Goal: Task Accomplishment & Management: Use online tool/utility

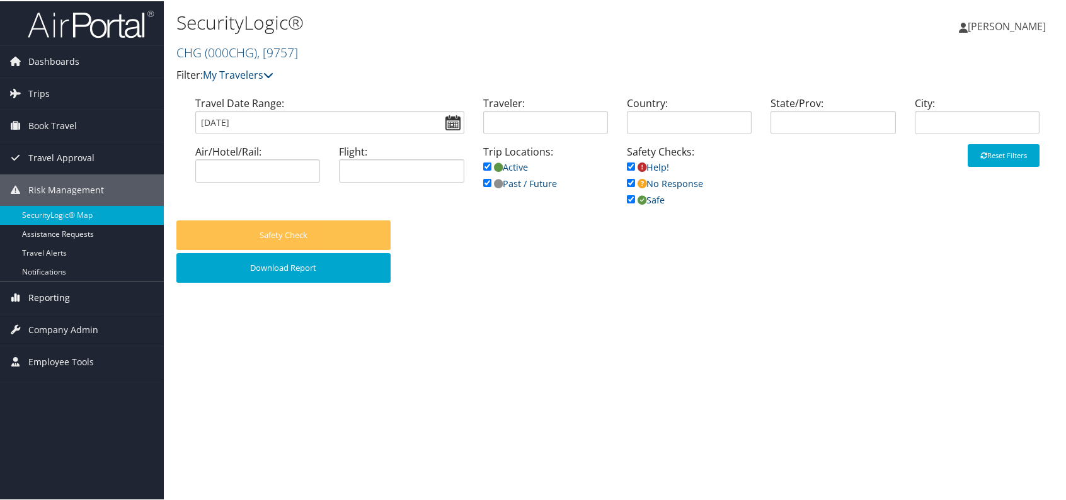
drag, startPoint x: 0, startPoint y: 0, endPoint x: 34, endPoint y: 297, distance: 299.3
click at [34, 293] on span "Reporting" at bounding box center [49, 296] width 42 height 31
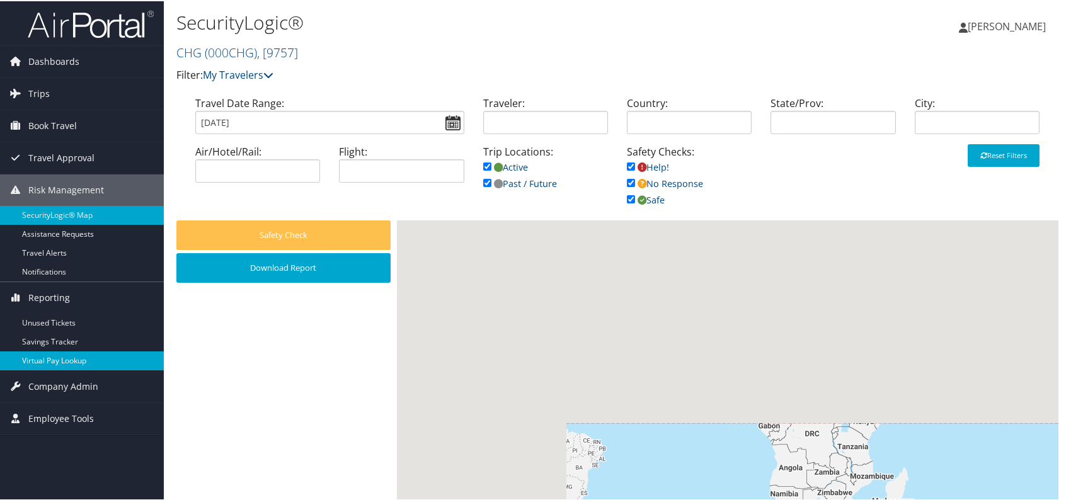
click at [47, 362] on link "Virtual Pay Lookup" at bounding box center [82, 359] width 164 height 19
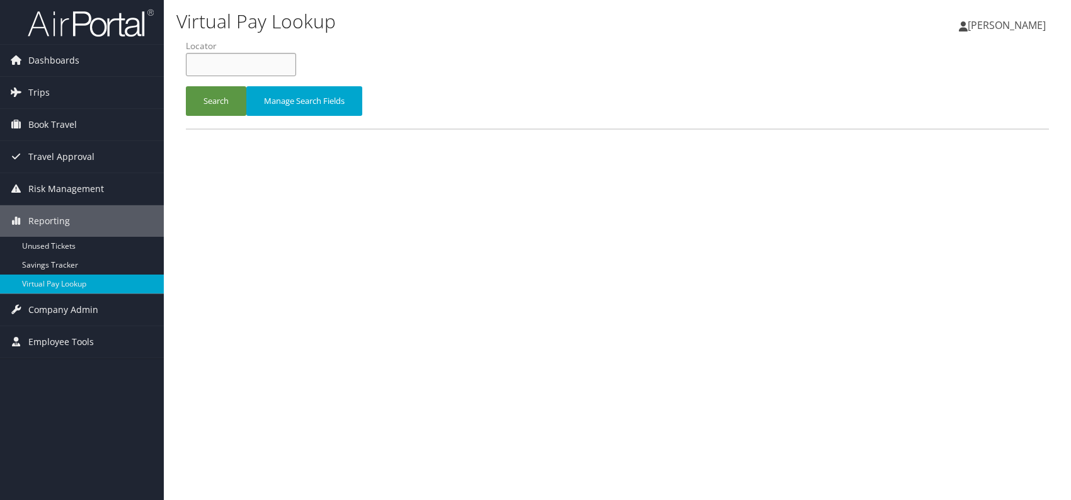
paste input "UAKGZH"
click at [214, 65] on input "UAKGZH" at bounding box center [241, 64] width 110 height 23
type input "UAKGZH"
click at [203, 93] on button "Search" at bounding box center [216, 101] width 60 height 30
